Goal: Task Accomplishment & Management: Use online tool/utility

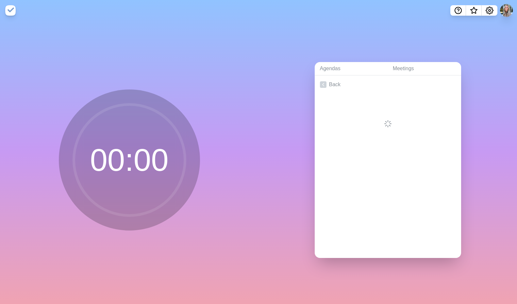
drag, startPoint x: 257, startPoint y: 86, endPoint x: 297, endPoint y: 88, distance: 39.9
click at [257, 86] on div "00 : 00" at bounding box center [129, 162] width 258 height 283
click at [334, 85] on link "Back" at bounding box center [388, 84] width 146 height 18
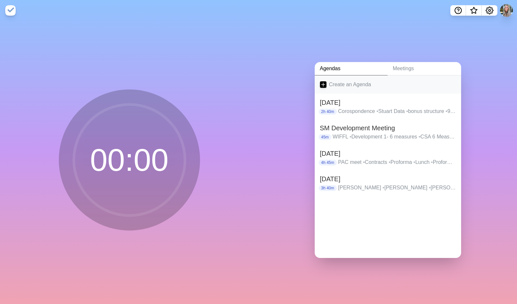
click at [340, 82] on link "Create an Agenda" at bounding box center [388, 84] width 146 height 18
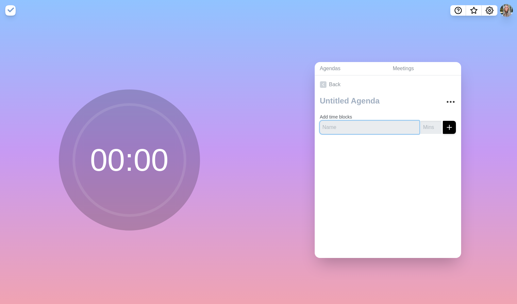
click at [376, 125] on input "text" at bounding box center [369, 127] width 99 height 13
type input "studio hub clean out"
click at [443, 121] on button "submit" at bounding box center [449, 127] width 13 height 13
type input "20"
click at [443, 121] on button "submit" at bounding box center [449, 127] width 13 height 13
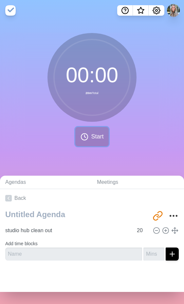
click at [89, 128] on button "Start" at bounding box center [91, 136] width 33 height 19
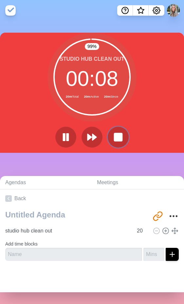
drag, startPoint x: 126, startPoint y: 136, endPoint x: 117, endPoint y: 163, distance: 28.8
click at [125, 136] on button at bounding box center [118, 137] width 21 height 21
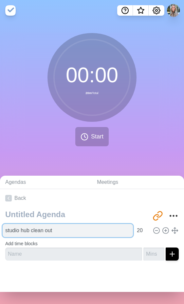
click at [82, 236] on input "studio hub clean out" at bounding box center [68, 230] width 130 height 13
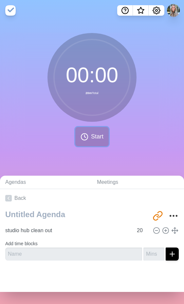
click at [78, 131] on button "Start" at bounding box center [91, 136] width 33 height 19
